Goal: Information Seeking & Learning: Stay updated

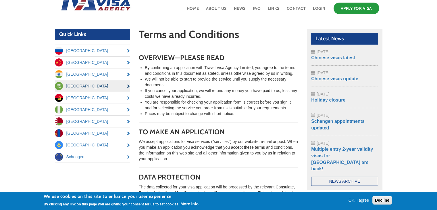
scroll to position [57, 0]
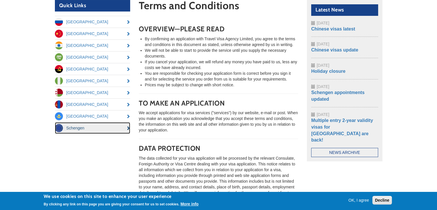
click at [101, 127] on link "Schengen" at bounding box center [92, 127] width 75 height 11
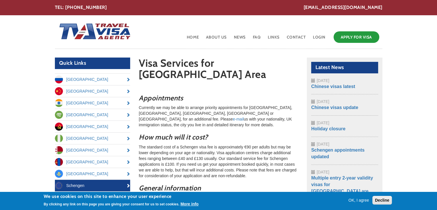
scroll to position [29, 0]
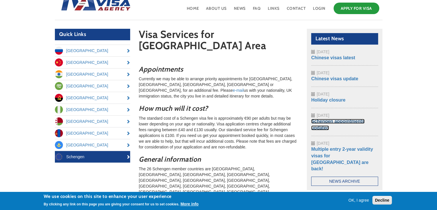
click at [323, 122] on link "Schengen appointments updated" at bounding box center [337, 124] width 53 height 11
